Goal: Find specific page/section: Find specific page/section

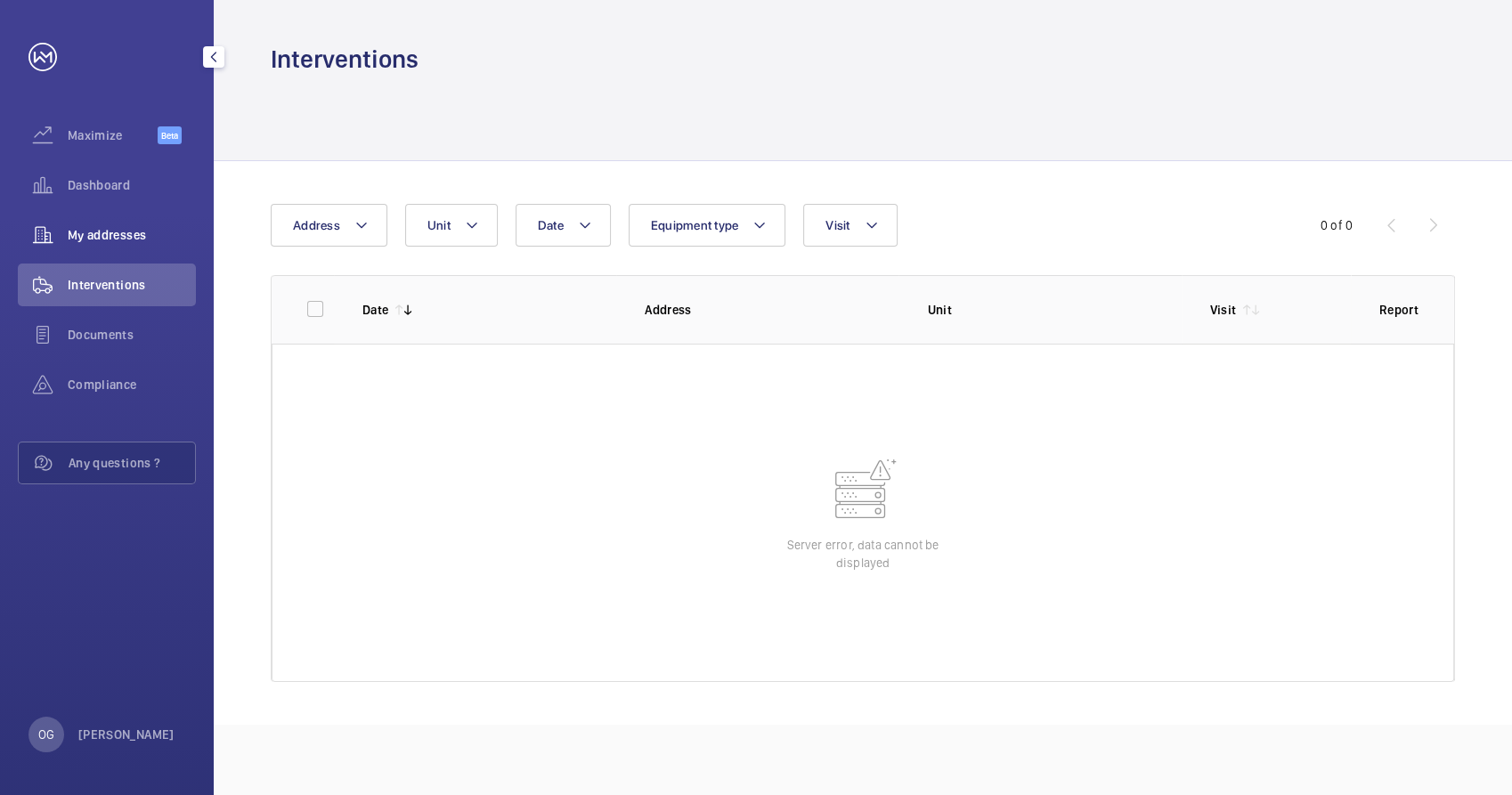
click at [174, 244] on div "My addresses" at bounding box center [107, 235] width 178 height 43
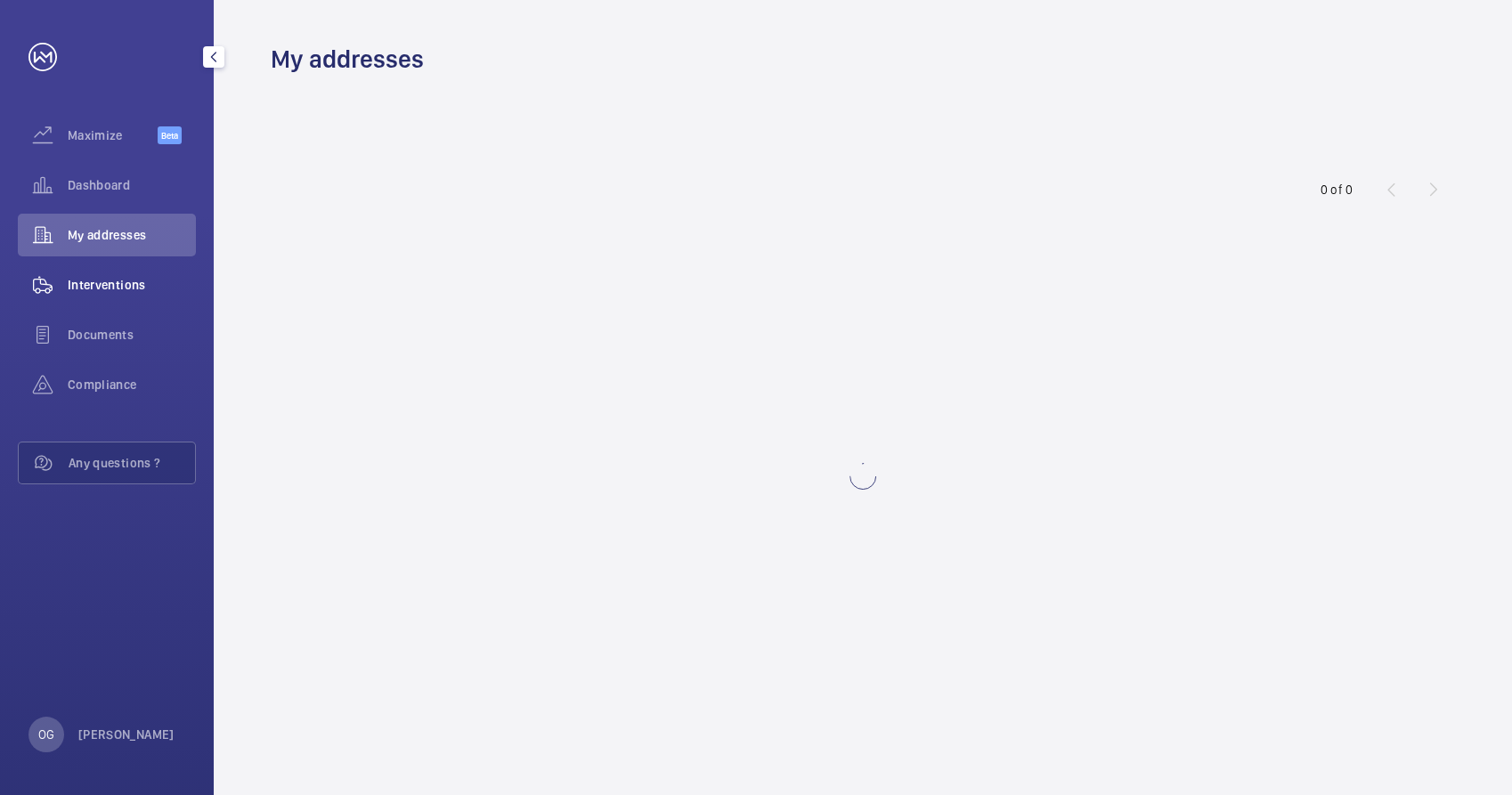
click at [160, 284] on span "Interventions" at bounding box center [132, 284] width 128 height 18
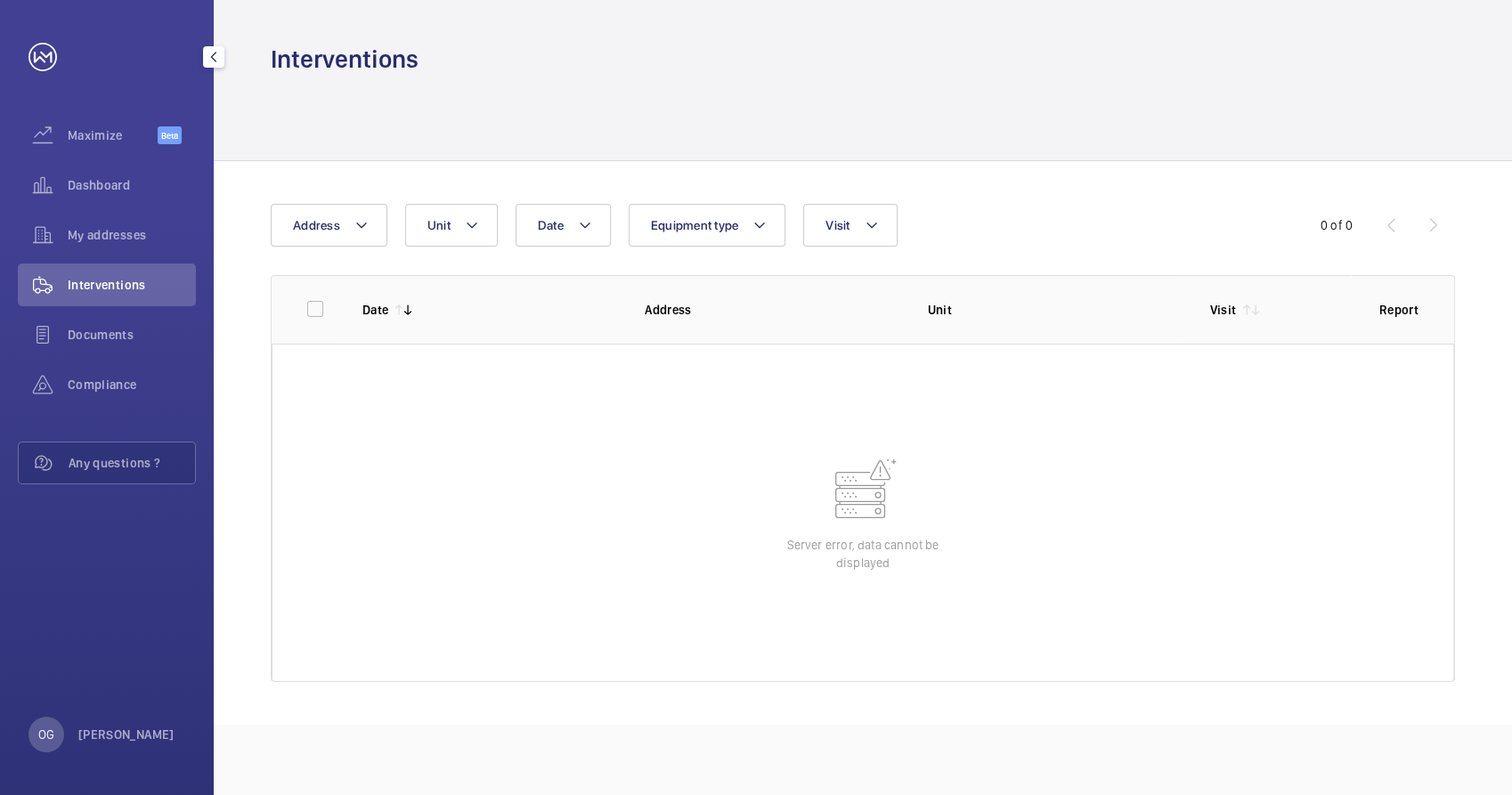
click at [149, 284] on span "Interventions" at bounding box center [132, 284] width 128 height 18
click at [119, 329] on span "Documents" at bounding box center [132, 334] width 128 height 18
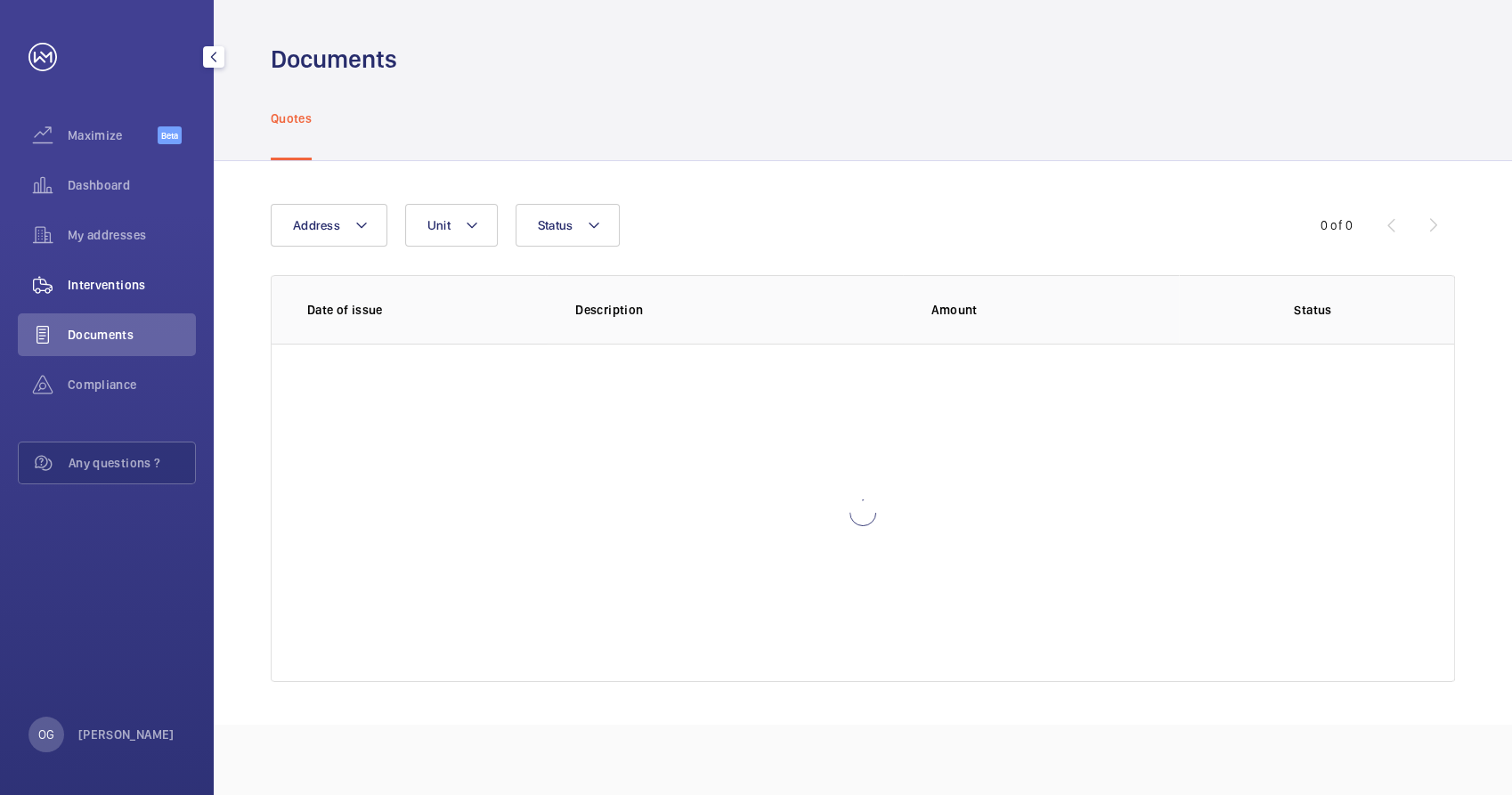
click at [107, 263] on div "Interventions" at bounding box center [107, 284] width 178 height 43
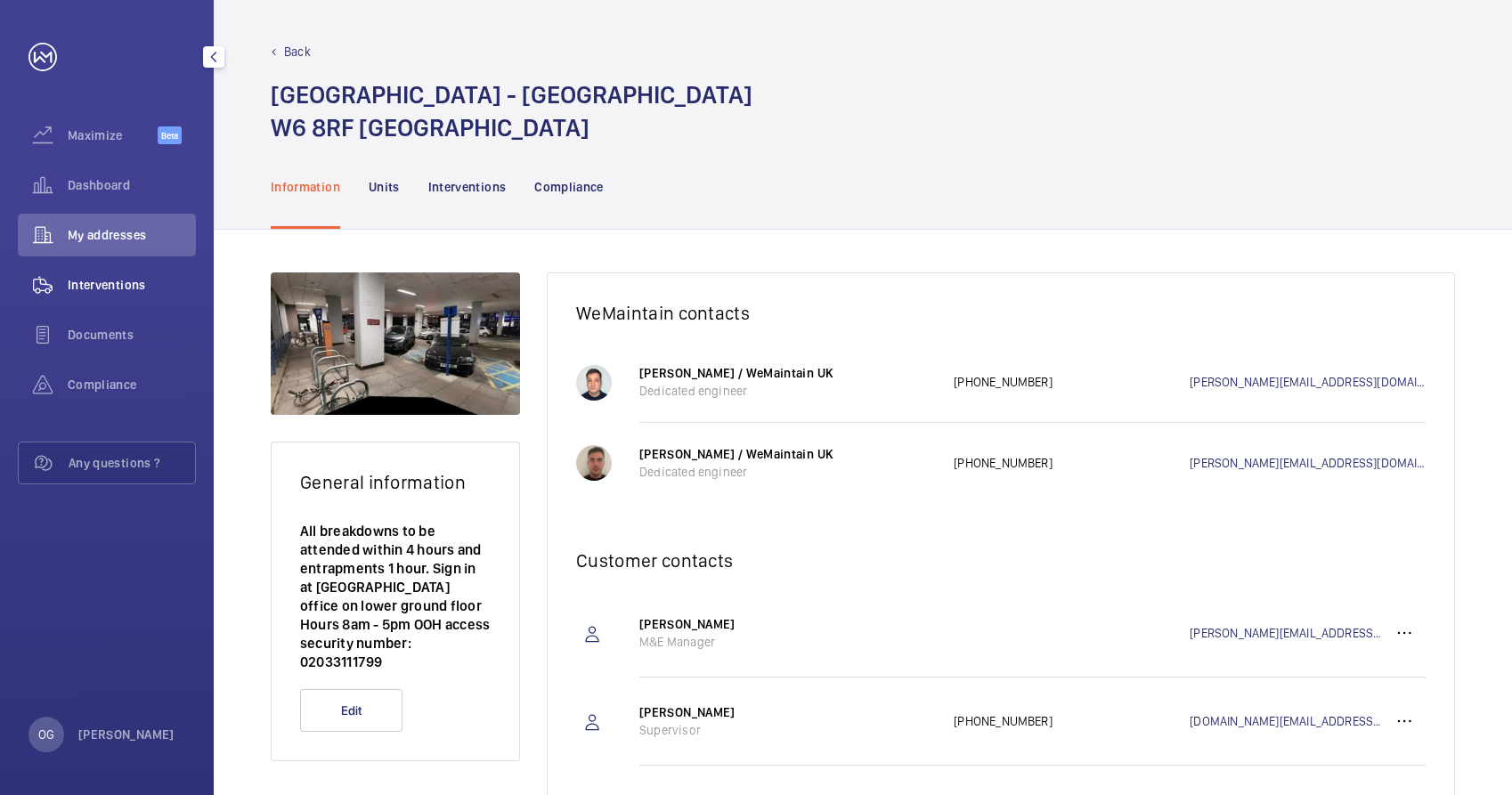
click at [105, 281] on span "Interventions" at bounding box center [132, 284] width 128 height 18
